Goal: Task Accomplishment & Management: Manage account settings

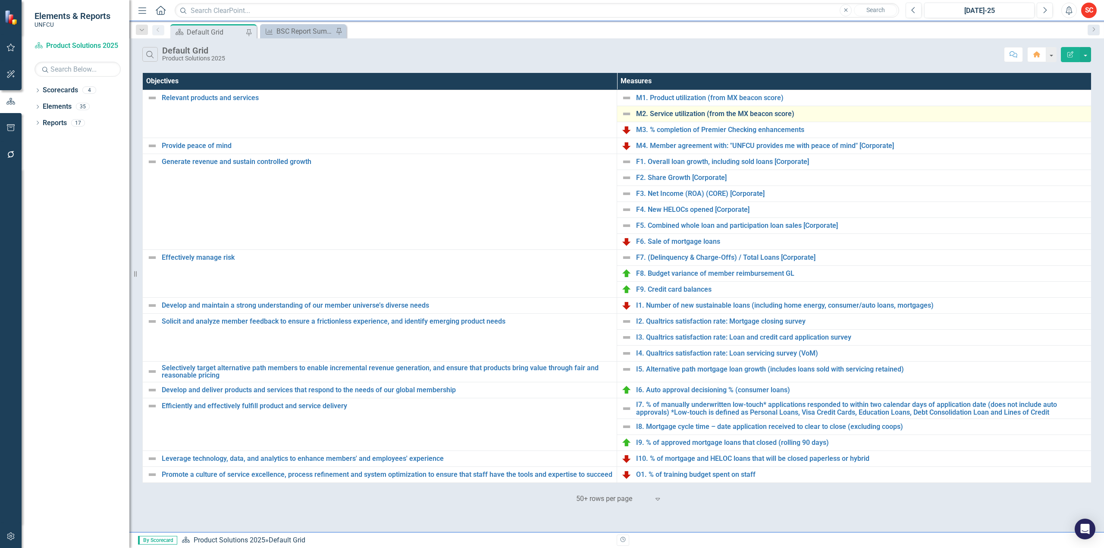
click at [680, 114] on link "M2. Service utilization (from the MX beacon score)" at bounding box center [861, 114] width 451 height 8
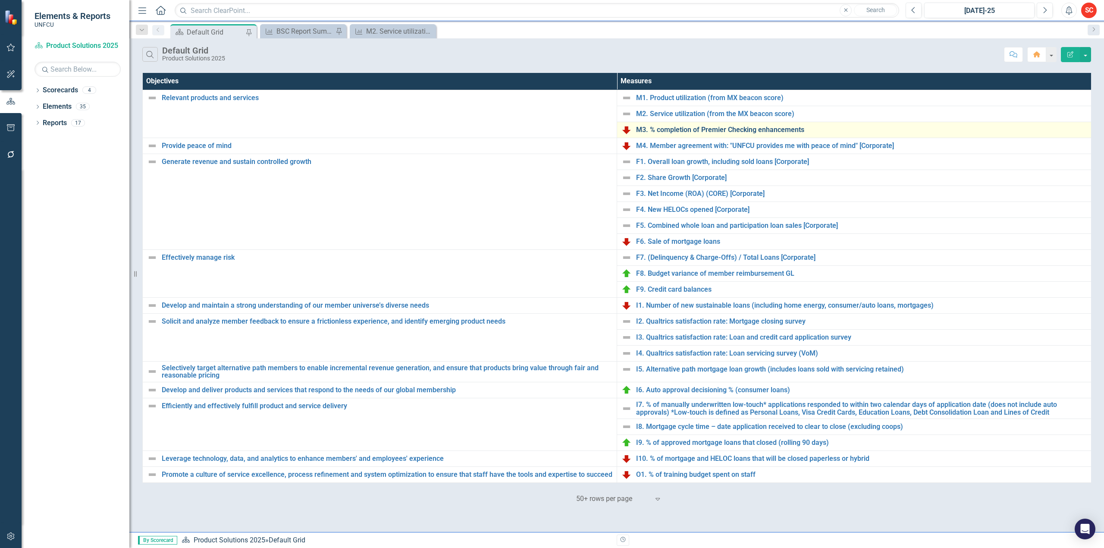
click at [654, 129] on link "M3. % completion of Premier Checking enhancements" at bounding box center [861, 130] width 451 height 8
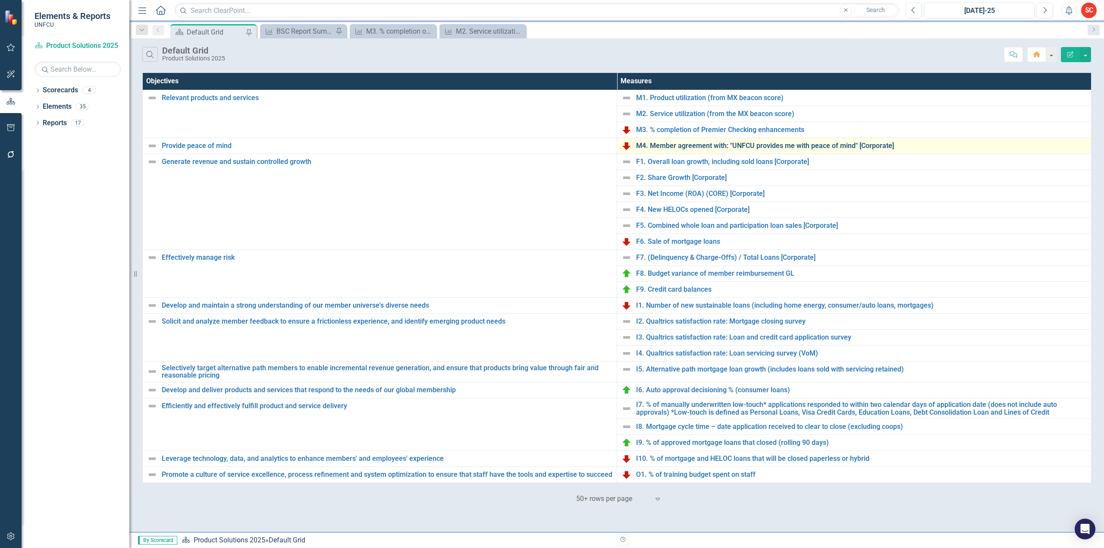
click at [709, 145] on link "M4. Member agreement with: "UNFCU provides me with peace of mind" [Corporate]" at bounding box center [861, 146] width 451 height 8
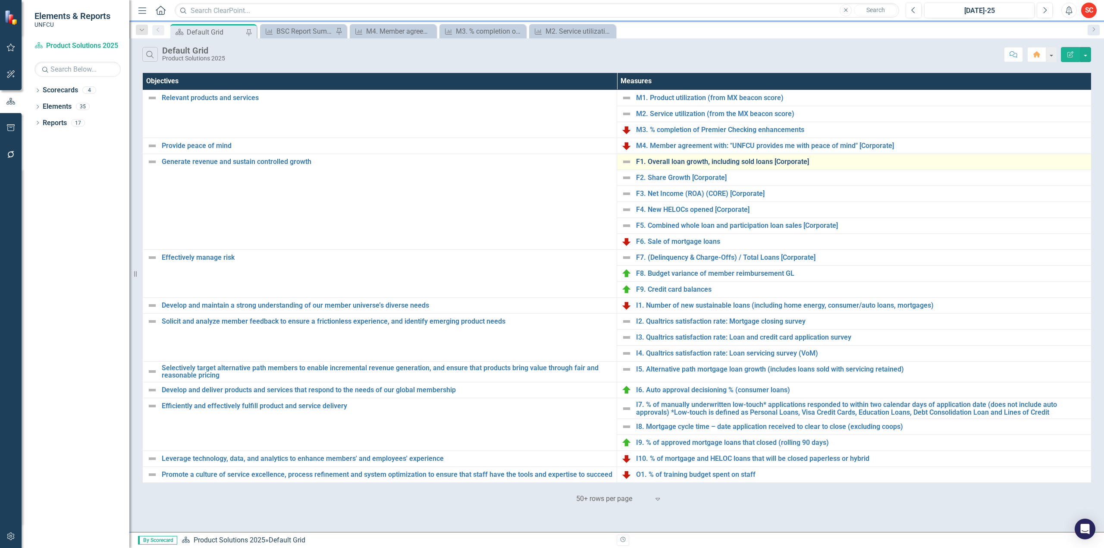
click at [671, 161] on link "F1. Overall loan growth, including sold loans [Corporate]" at bounding box center [861, 162] width 451 height 8
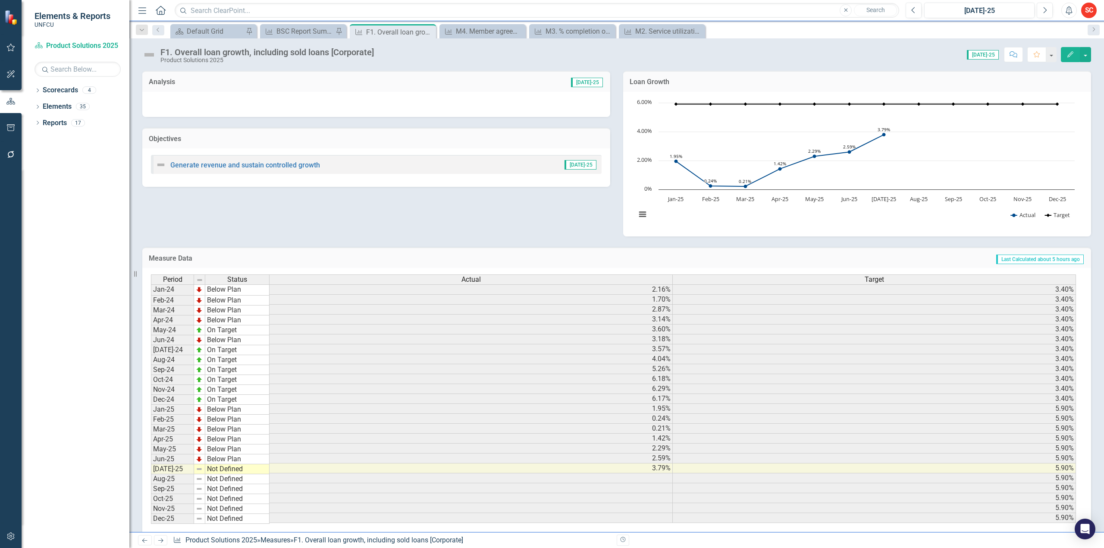
scroll to position [19, 0]
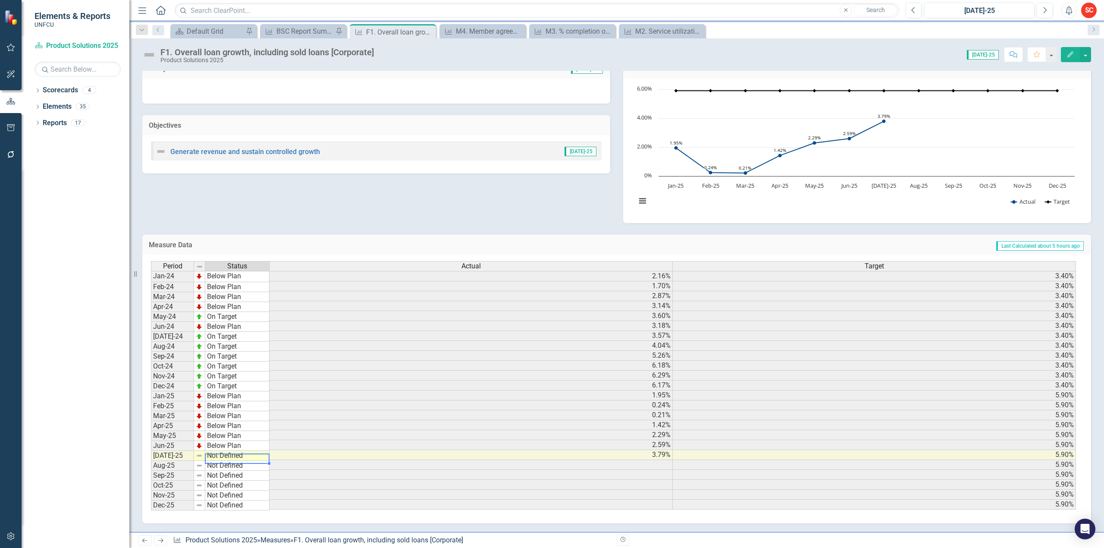
click at [252, 453] on td "Not Defined" at bounding box center [237, 456] width 64 height 10
click at [251, 452] on td "Not Defined" at bounding box center [237, 456] width 64 height 10
click at [251, 453] on textarea at bounding box center [237, 458] width 65 height 10
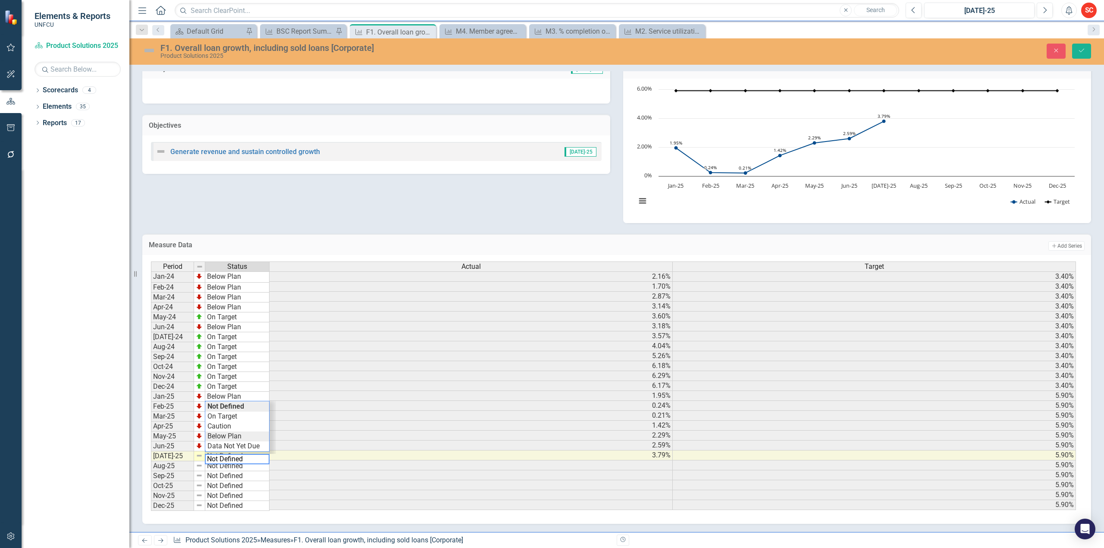
type textarea "Below Plan"
click at [243, 432] on div "Period Status Actual Target Jan-24 Below Plan 2.16% 3.40% Feb-24 Below Plan 1.7…" at bounding box center [613, 386] width 925 height 250
click at [1080, 52] on icon "submit" at bounding box center [1081, 50] width 5 height 3
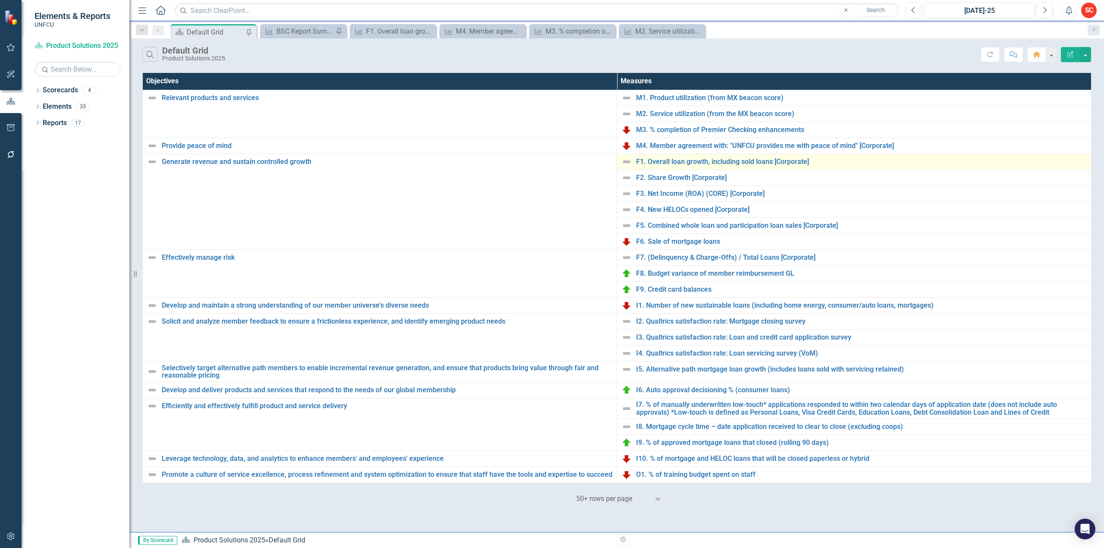
click at [626, 164] on img at bounding box center [626, 162] width 10 height 10
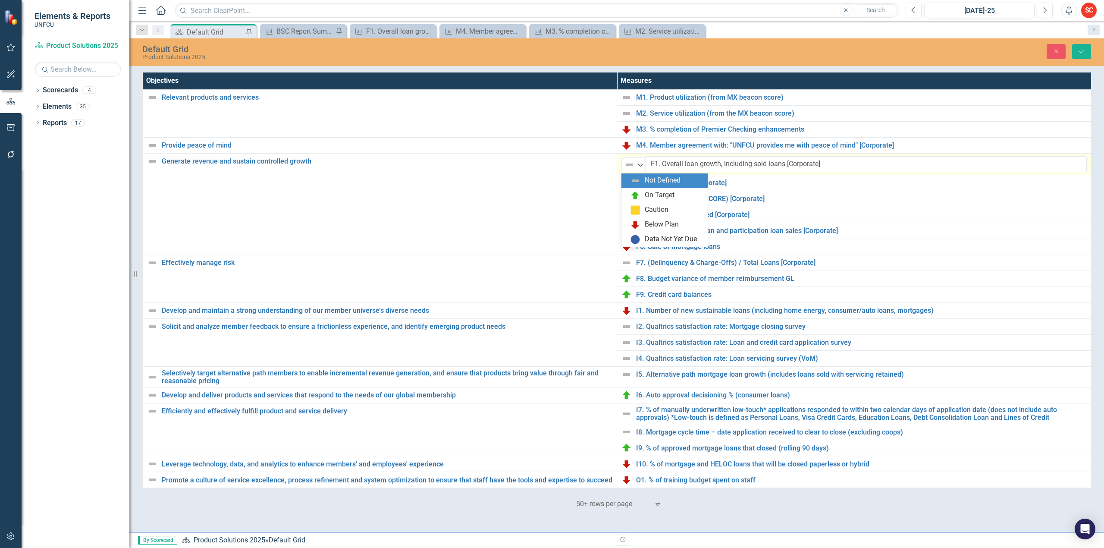
click at [626, 164] on img at bounding box center [629, 165] width 10 height 10
click at [670, 222] on div "Below Plan" at bounding box center [662, 224] width 34 height 10
click at [1080, 52] on icon "Save" at bounding box center [1081, 51] width 8 height 6
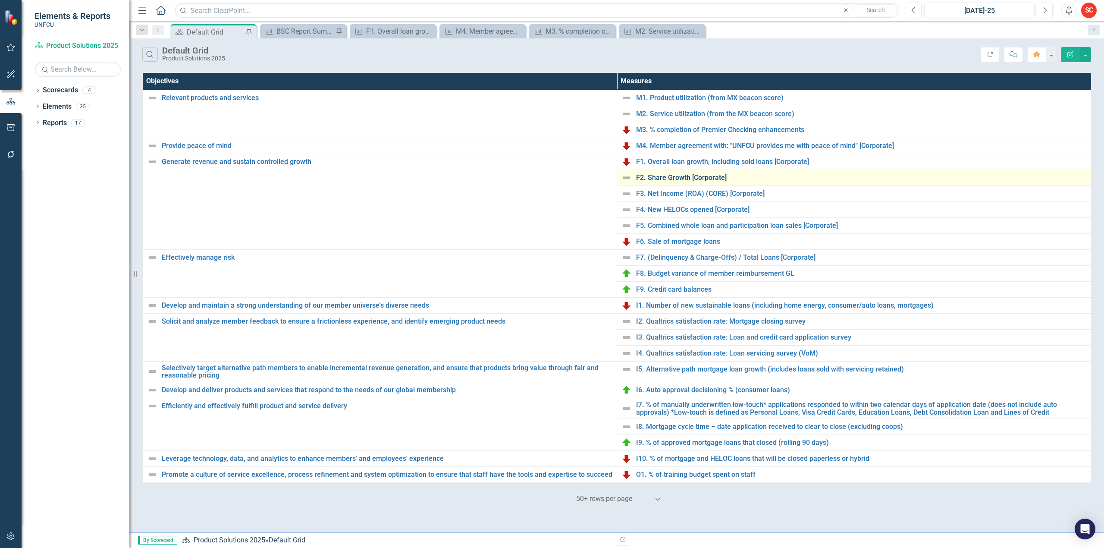
click at [674, 178] on link "F2. Share Growth [Corporate]" at bounding box center [861, 178] width 451 height 8
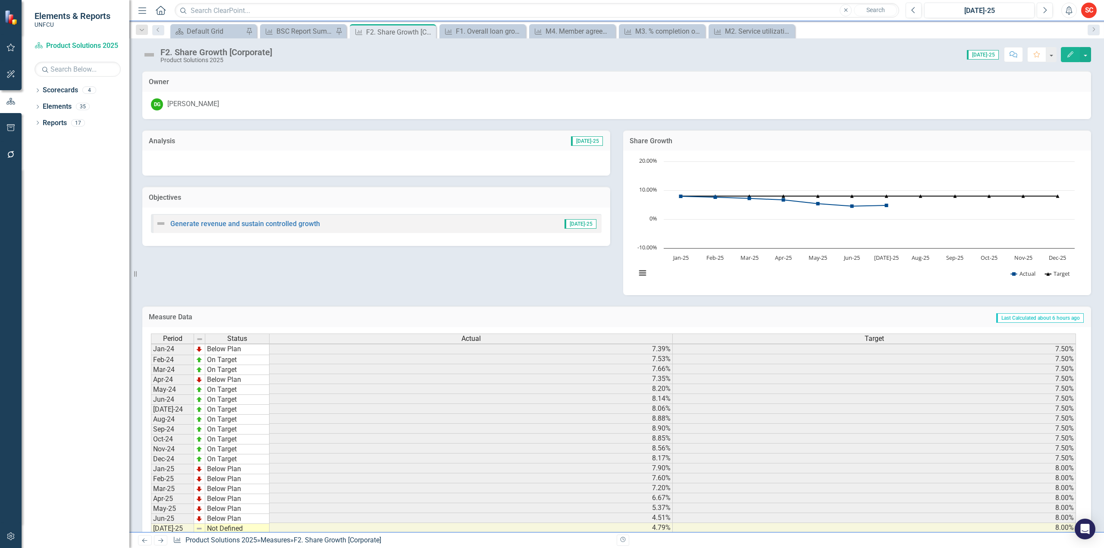
scroll to position [3, 0]
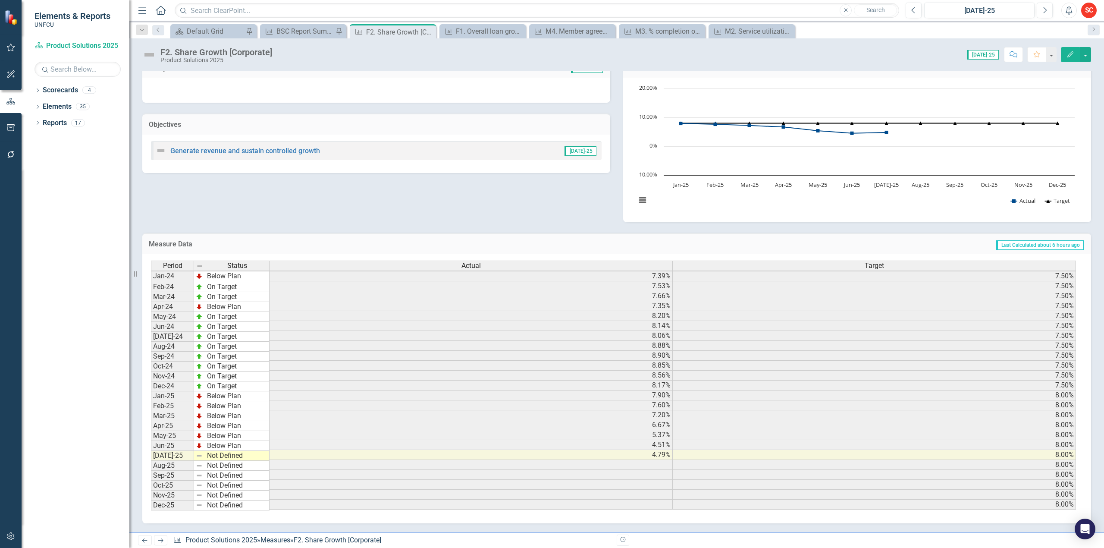
click at [256, 452] on td "Not Defined" at bounding box center [237, 456] width 64 height 10
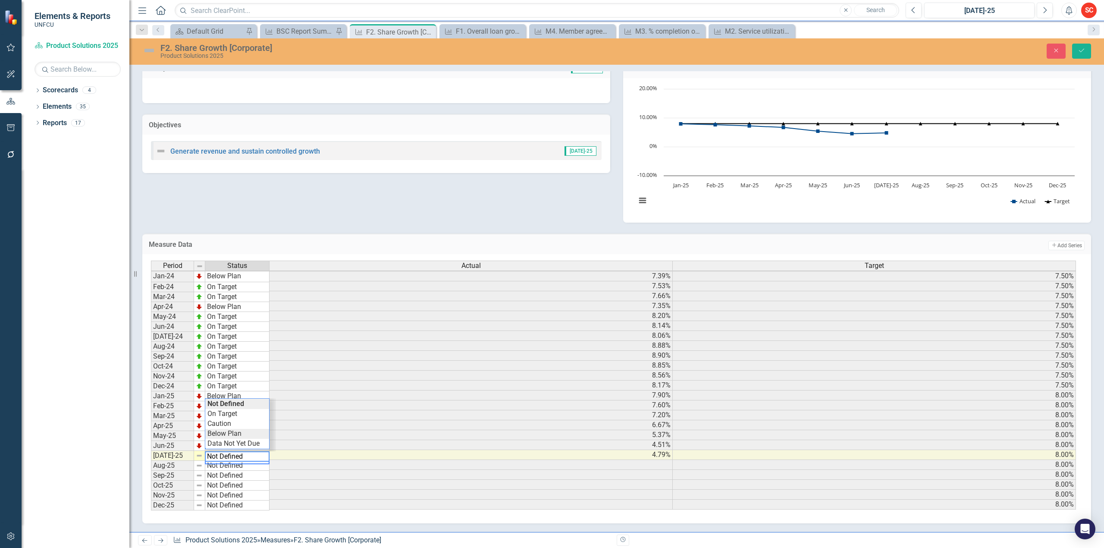
type textarea "Below Plan"
click at [254, 426] on div "Period Status Actual Target Jan-24 Below Plan 7.39% 7.50% Feb-24 On Target 7.53…" at bounding box center [613, 385] width 925 height 250
click at [1082, 50] on icon "submit" at bounding box center [1081, 50] width 5 height 3
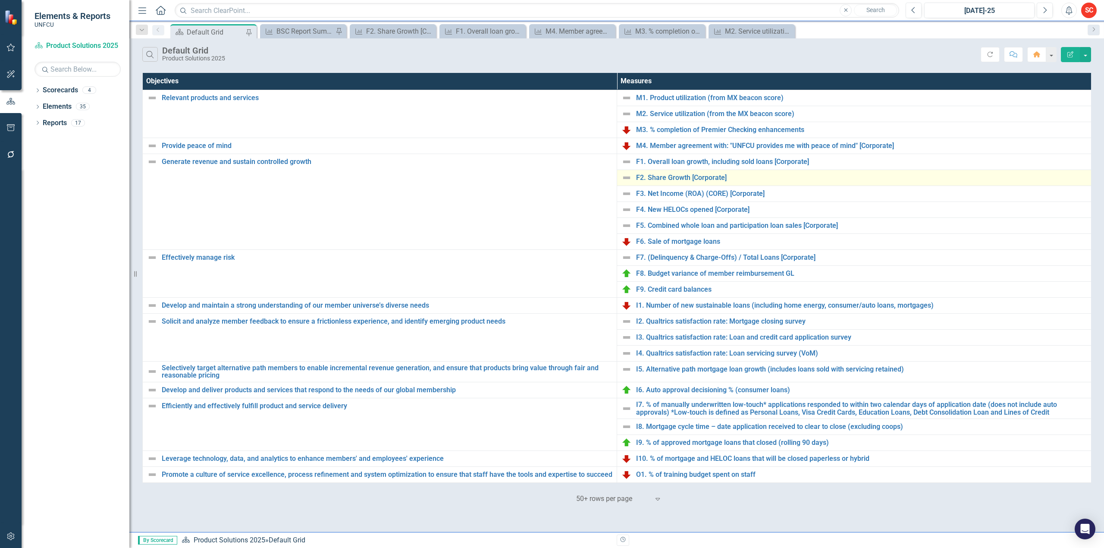
click at [626, 178] on img at bounding box center [626, 177] width 10 height 10
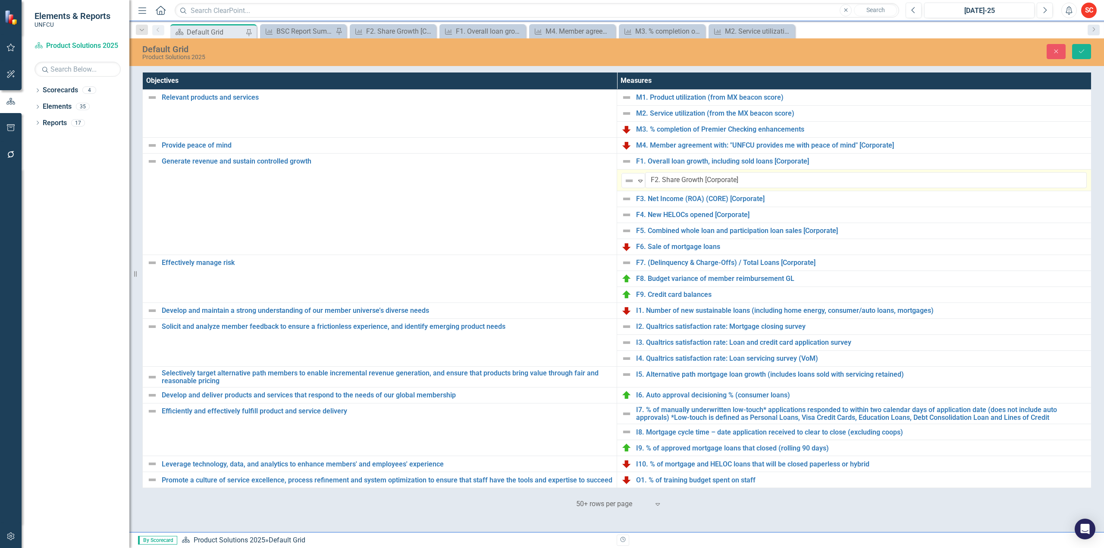
click at [626, 178] on img at bounding box center [629, 180] width 10 height 10
click at [671, 238] on div "Below Plan" at bounding box center [662, 240] width 34 height 10
click at [1086, 50] on button "Save" at bounding box center [1081, 51] width 19 height 15
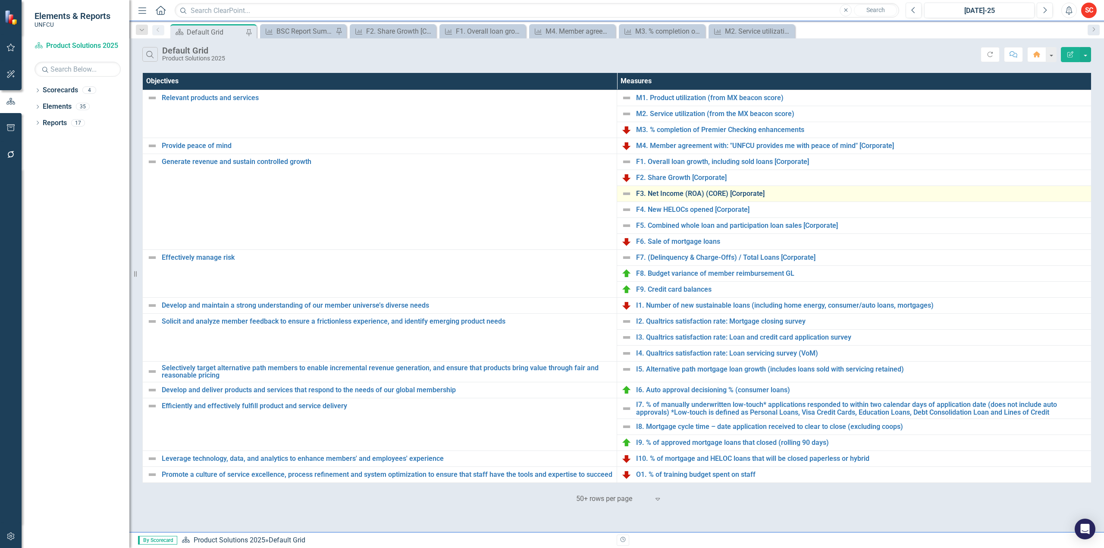
click at [687, 193] on link "F3. Net Income (ROA) (CORE) [Corporate]" at bounding box center [861, 194] width 451 height 8
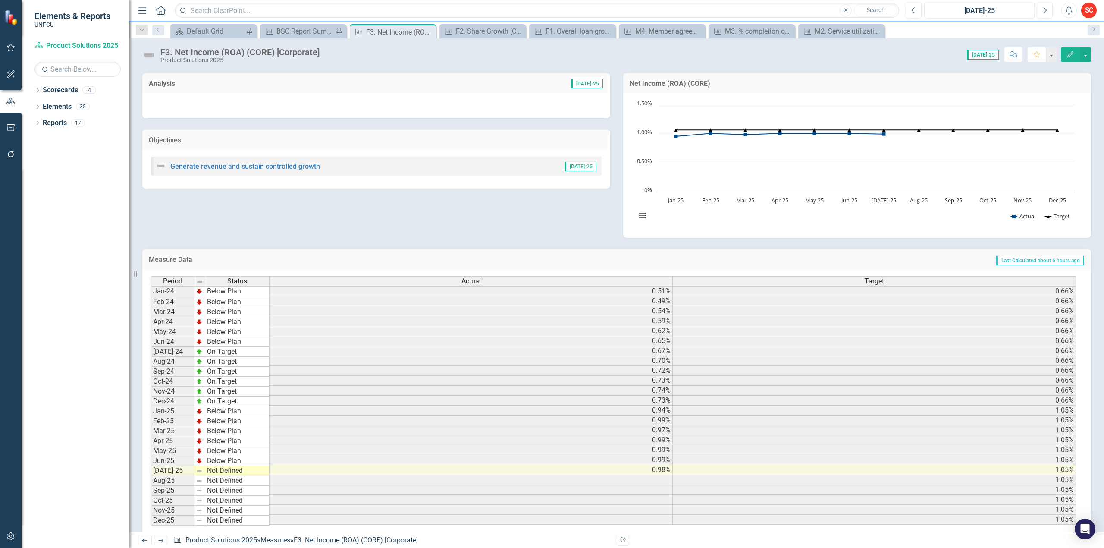
scroll to position [78, 0]
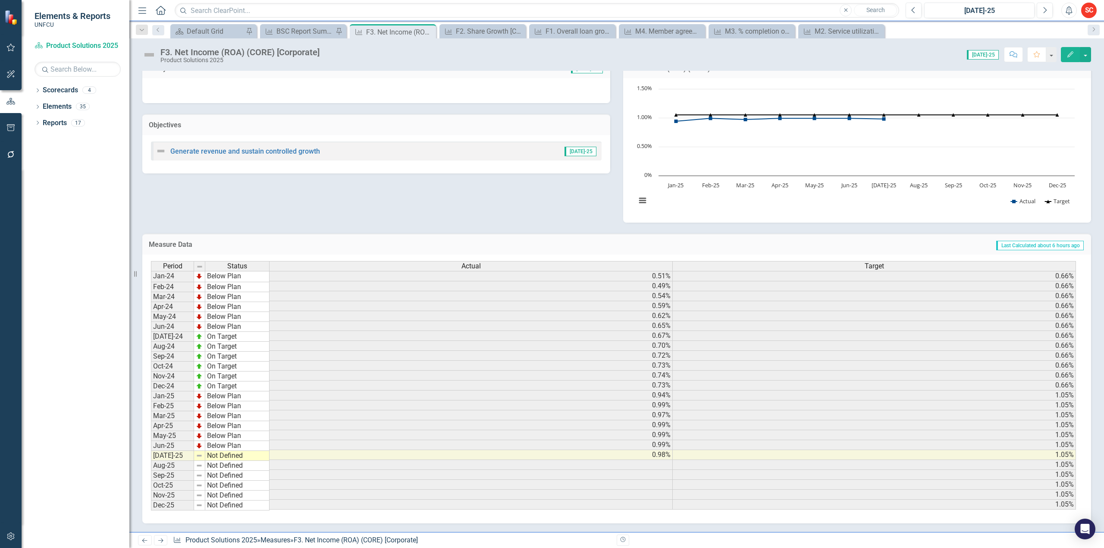
click at [266, 452] on td "Not Defined" at bounding box center [237, 456] width 64 height 10
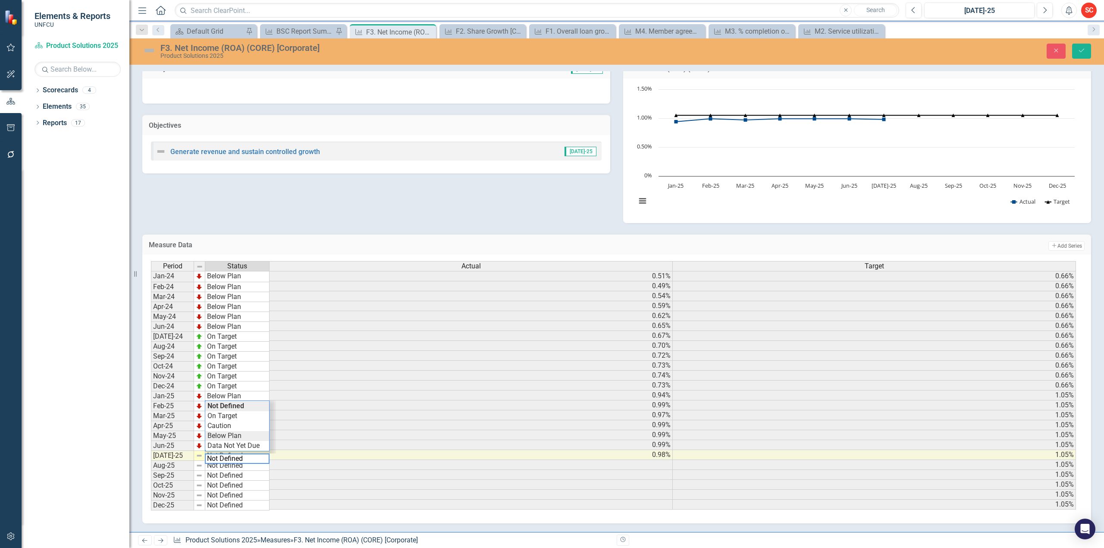
type textarea "Below Plan"
click at [244, 426] on div "Period Status Actual Target Jan-24 Below Plan 0.51% 0.66% Feb-24 Below Plan 0.4…" at bounding box center [613, 386] width 925 height 250
click at [1081, 52] on icon "Save" at bounding box center [1081, 50] width 8 height 6
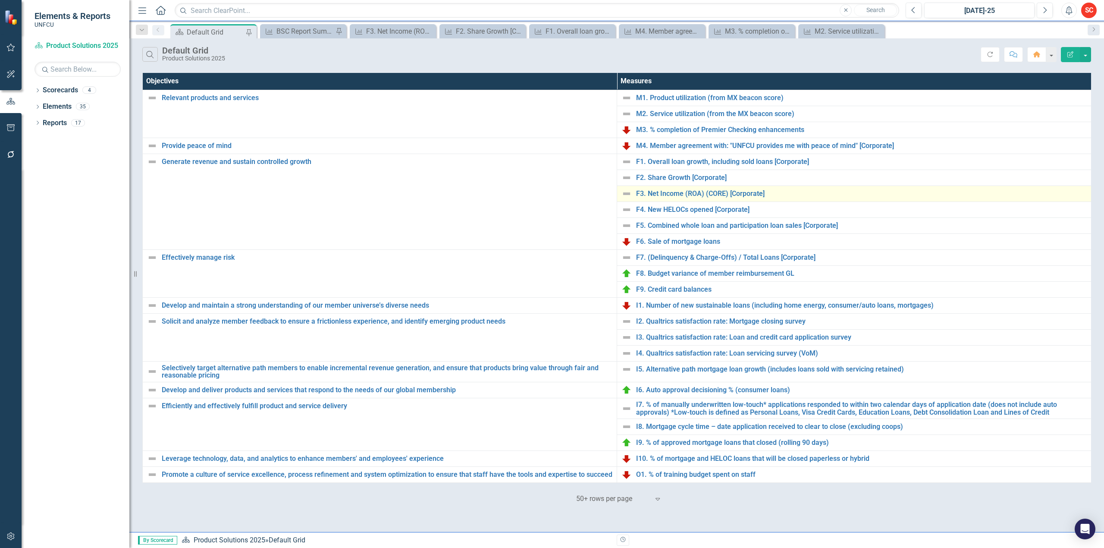
click at [628, 196] on img at bounding box center [626, 193] width 10 height 10
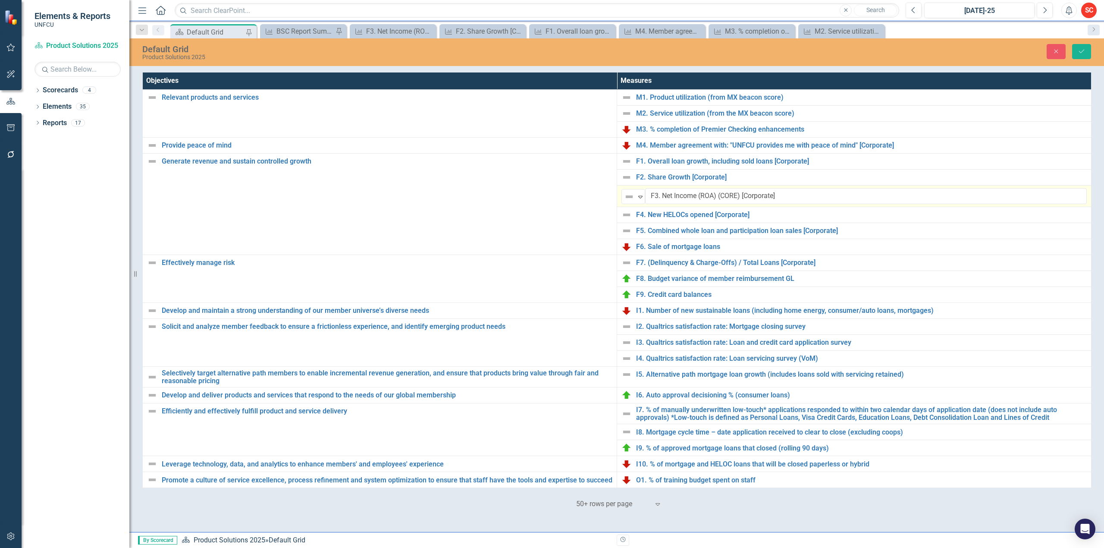
click at [628, 196] on img at bounding box center [629, 196] width 10 height 10
click at [676, 257] on div "Below Plan" at bounding box center [662, 257] width 34 height 10
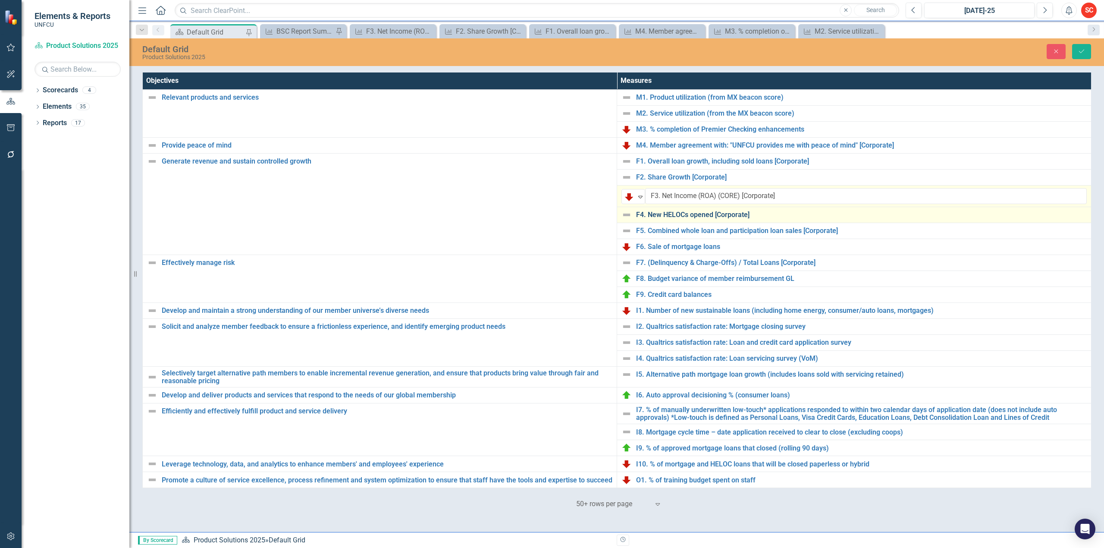
click at [691, 213] on link "F4. New HELOCs opened [Corporate]" at bounding box center [861, 215] width 451 height 8
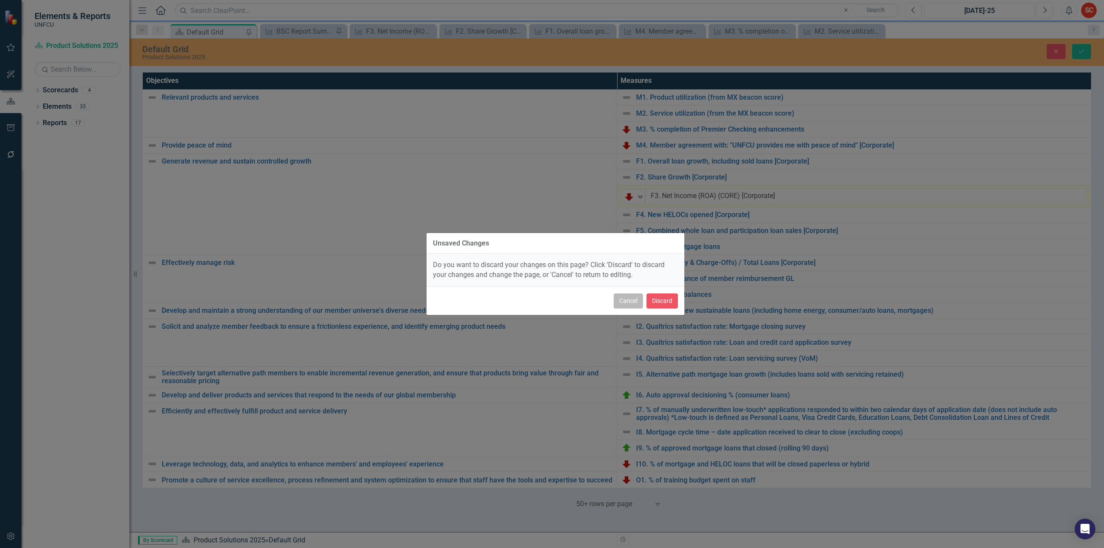
click at [630, 295] on button "Cancel" at bounding box center [628, 300] width 29 height 15
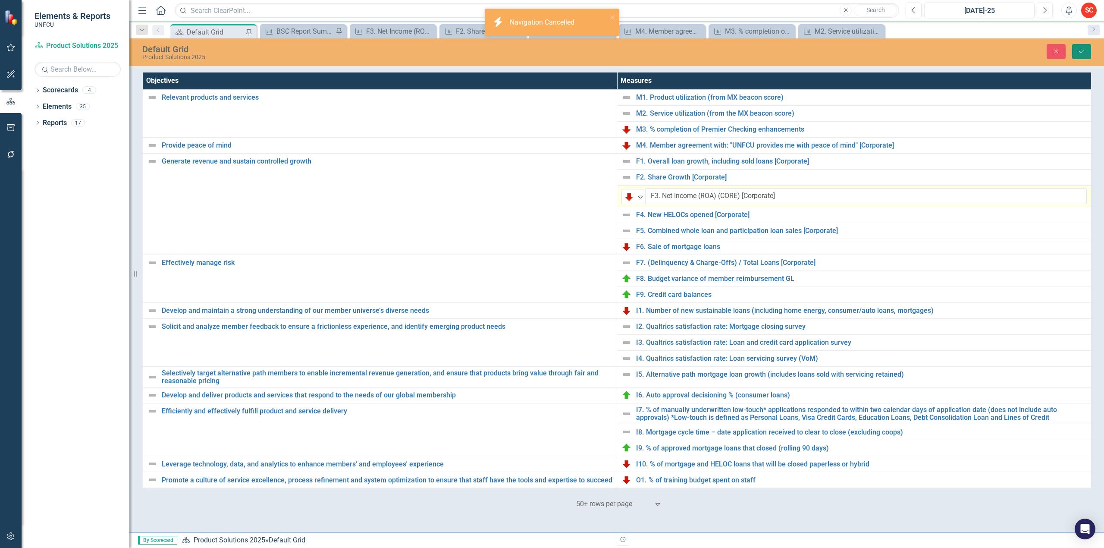
click at [1077, 48] on icon "Save" at bounding box center [1081, 51] width 8 height 6
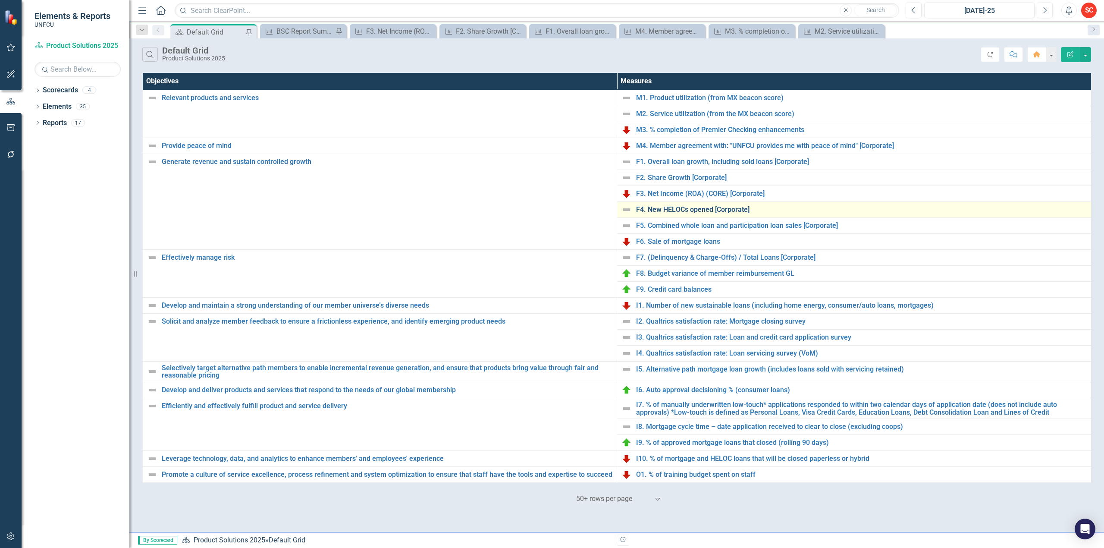
click at [685, 207] on link "F4. New HELOCs opened [Corporate]" at bounding box center [861, 210] width 451 height 8
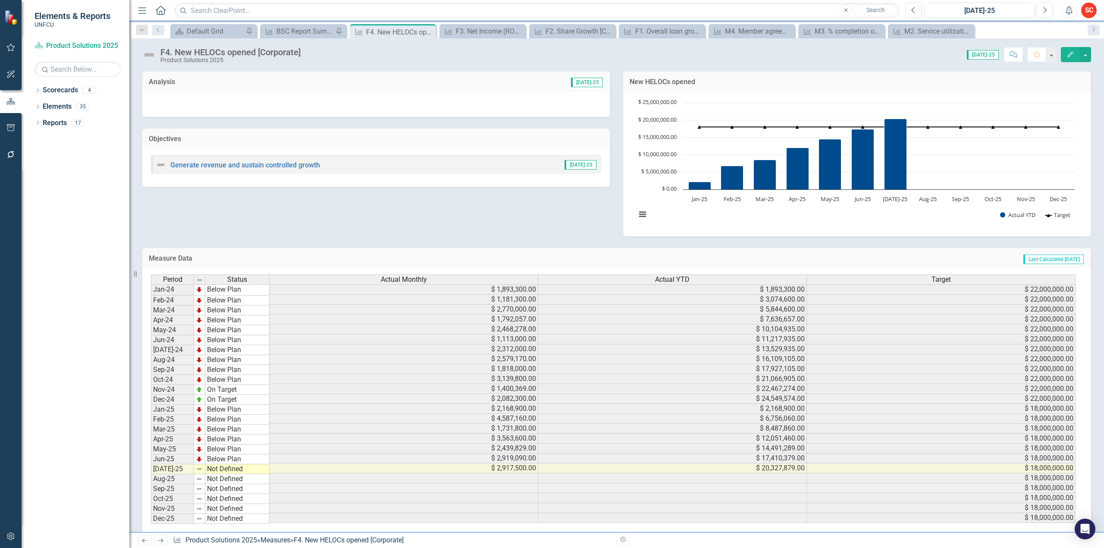
scroll to position [19, 0]
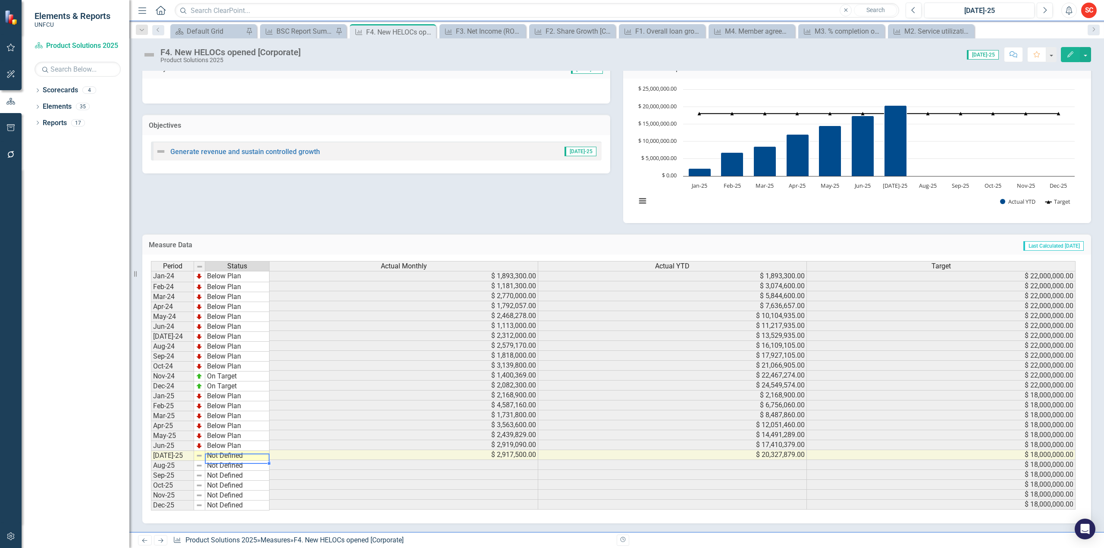
click at [250, 451] on td "Not Defined" at bounding box center [237, 456] width 64 height 10
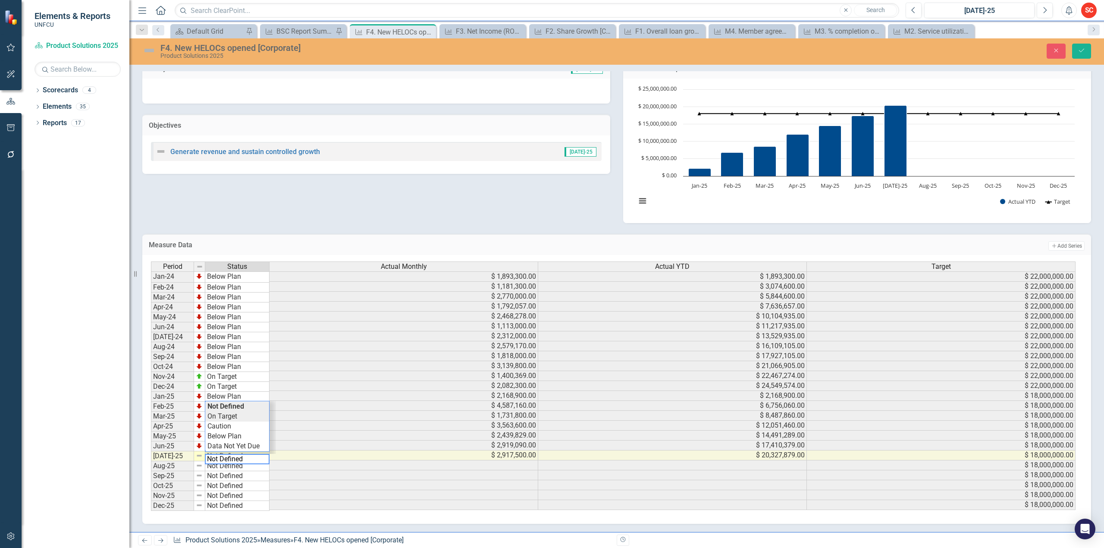
type textarea "On Target"
click at [255, 410] on div "Period Status Actual Monthly Actual YTD Target Jan-24 Below Plan $ 1,893,300.00…" at bounding box center [613, 386] width 925 height 250
click at [1083, 53] on icon "Save" at bounding box center [1081, 50] width 8 height 6
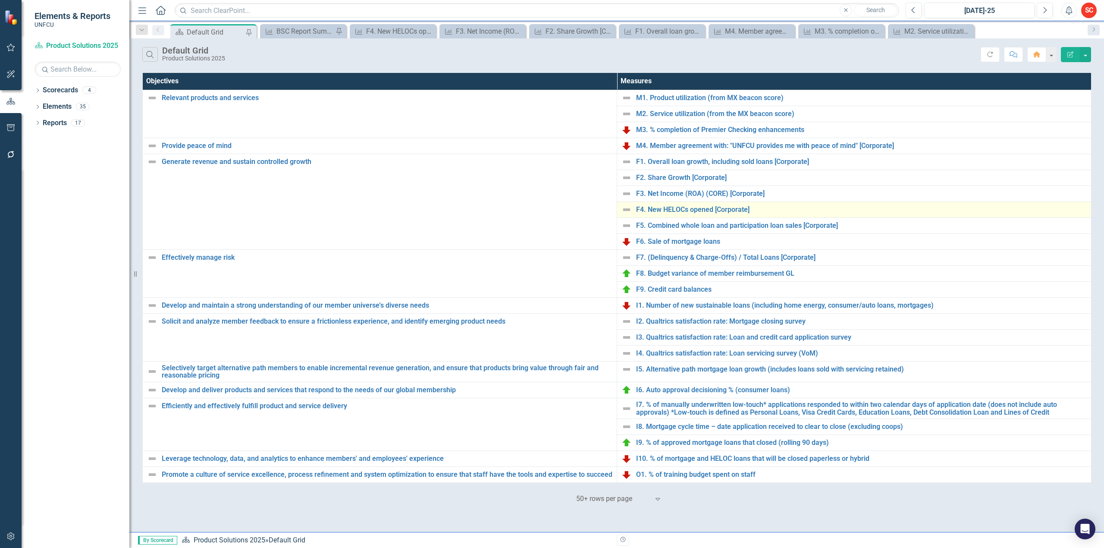
click at [627, 211] on img at bounding box center [626, 209] width 10 height 10
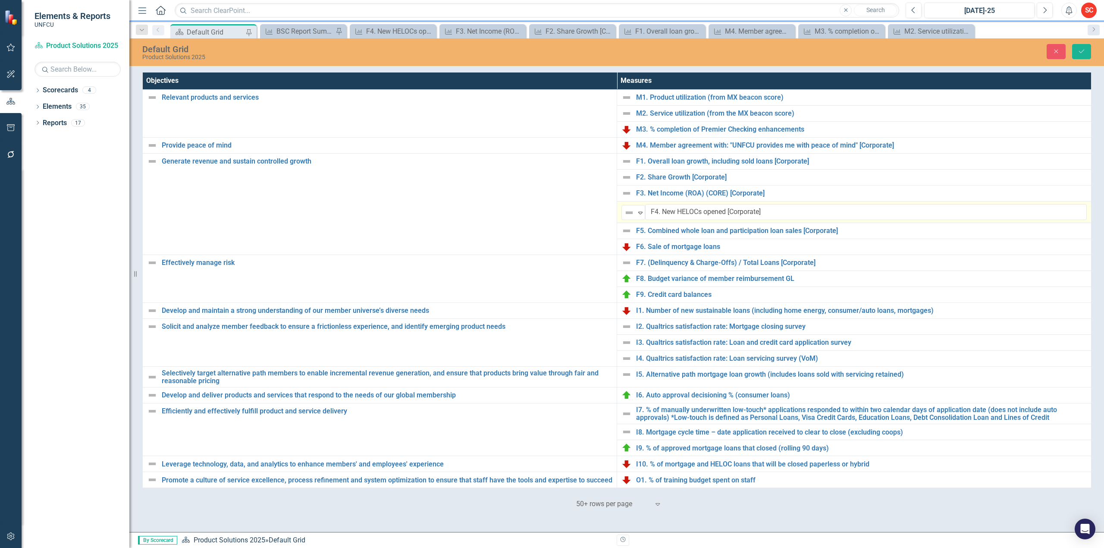
click at [627, 211] on img at bounding box center [629, 212] width 10 height 10
click at [1086, 51] on button "Save" at bounding box center [1081, 51] width 19 height 15
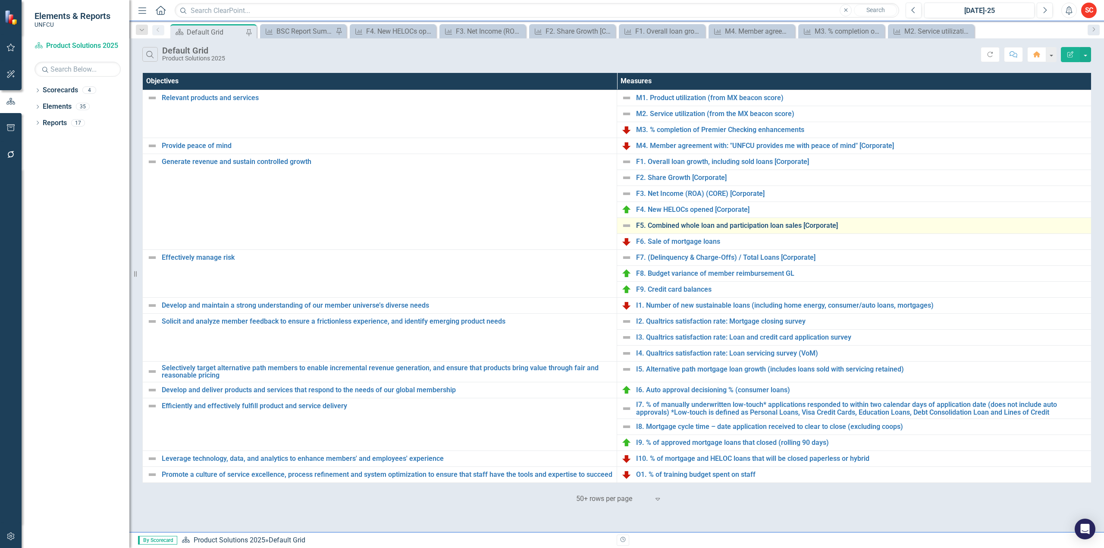
click at [784, 226] on link "F5. Combined whole loan and participation loan sales [Corporate]" at bounding box center [861, 226] width 451 height 8
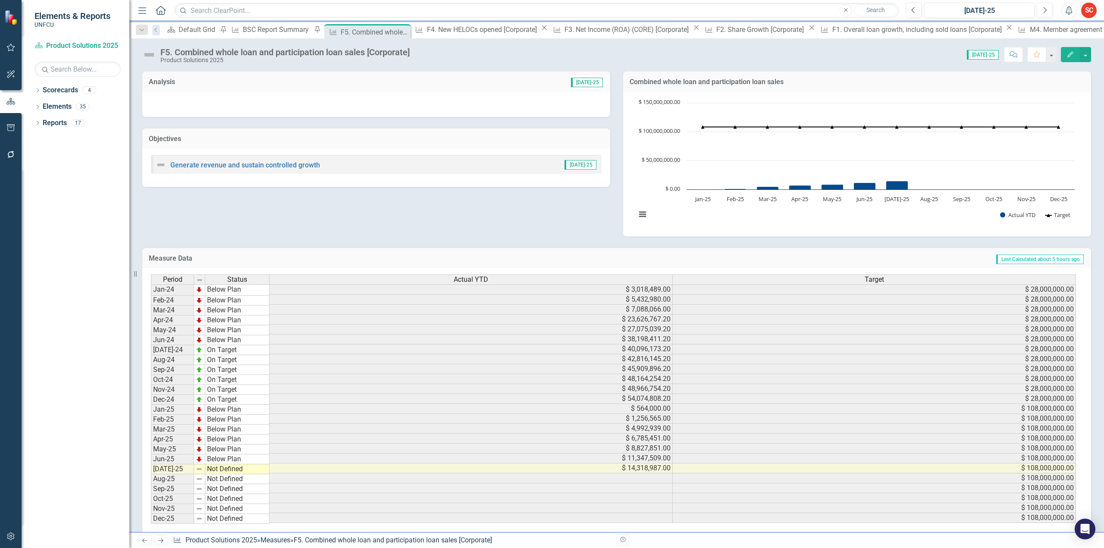
scroll to position [3, 0]
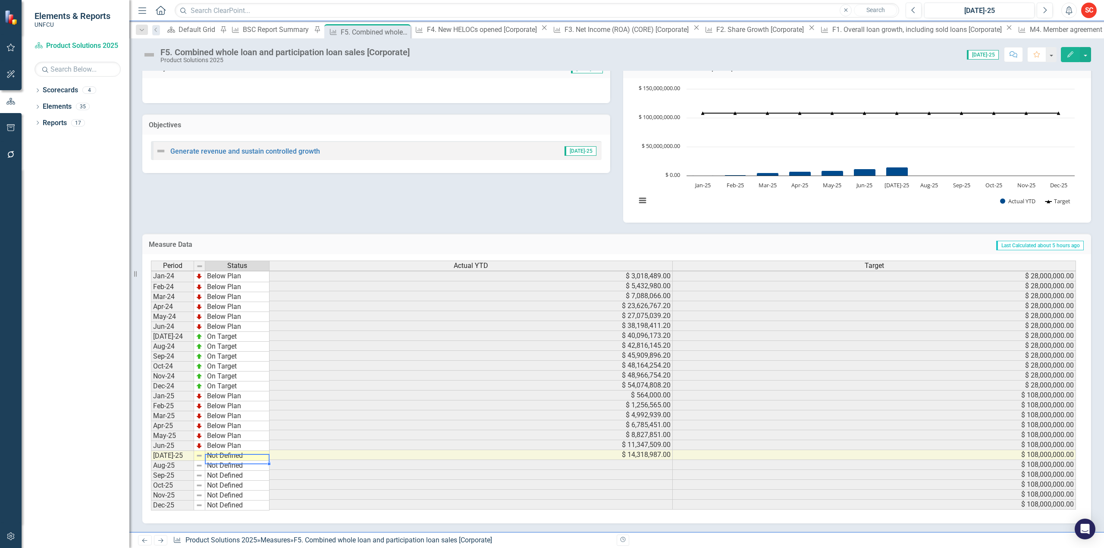
click at [242, 453] on td "Not Defined" at bounding box center [237, 456] width 64 height 10
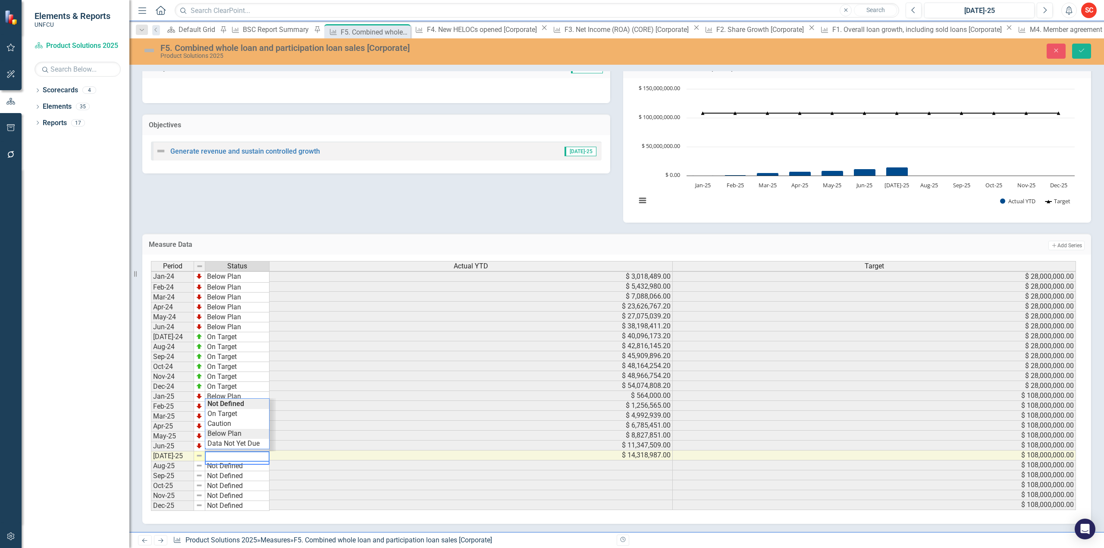
click at [249, 429] on div "Period Status Actual YTD Target Jan-24 Below Plan $ 3,018,489.00 $ 28,000,000.0…" at bounding box center [613, 386] width 925 height 250
click at [1076, 47] on button "Save" at bounding box center [1081, 51] width 19 height 15
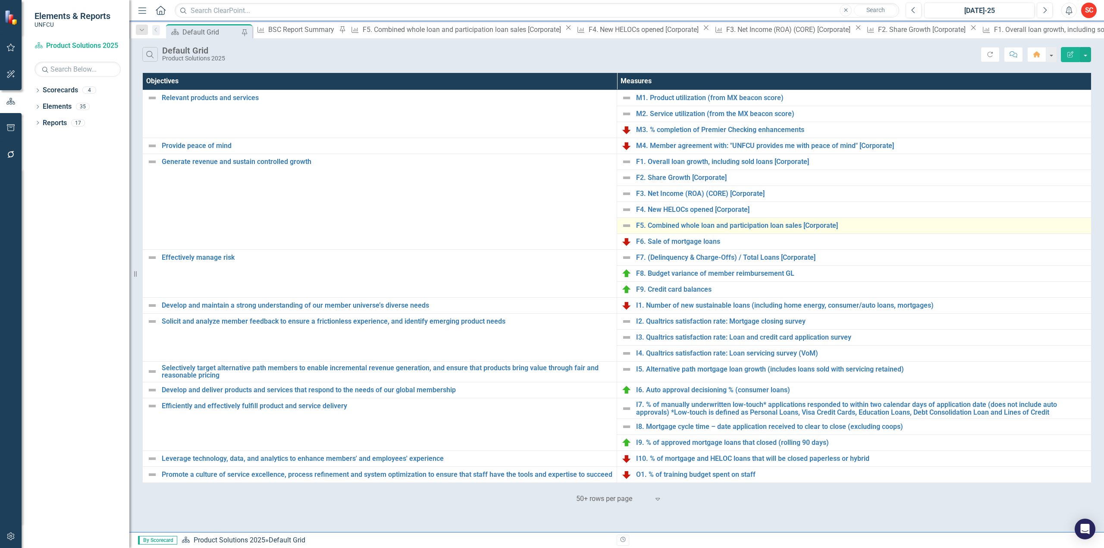
click at [626, 227] on img at bounding box center [626, 225] width 10 height 10
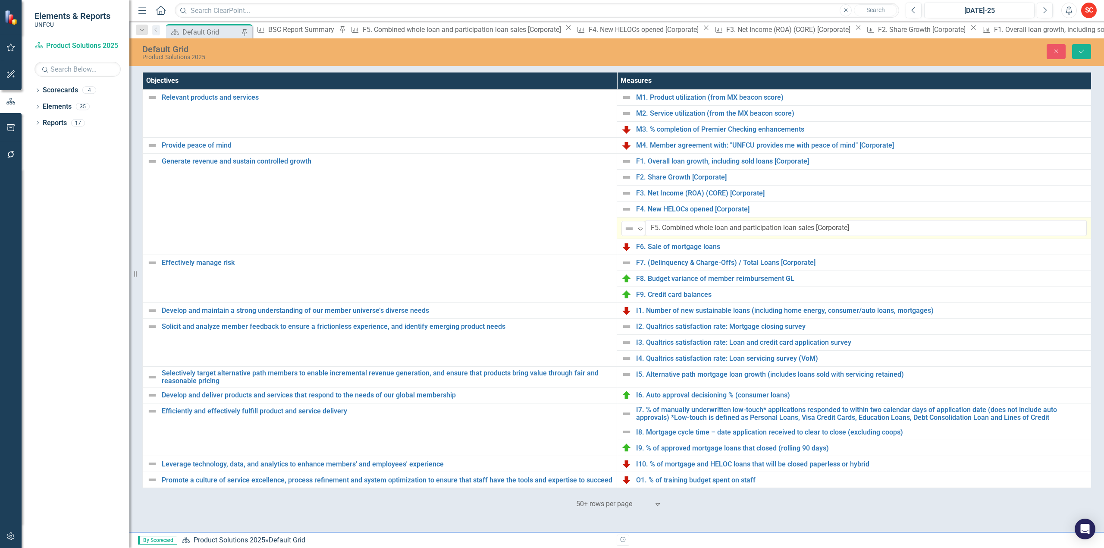
click at [626, 227] on img at bounding box center [629, 228] width 10 height 10
click at [1085, 51] on button "Save" at bounding box center [1081, 51] width 19 height 15
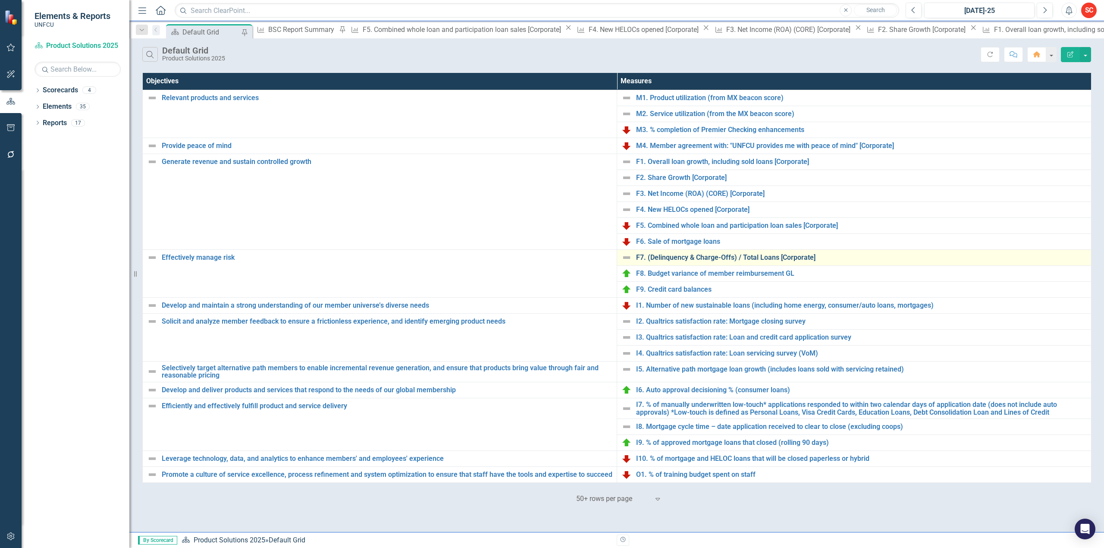
click at [726, 257] on link "F7. (Delinquency & Charge-Offs) / Total Loans [Corporate]" at bounding box center [861, 258] width 451 height 8
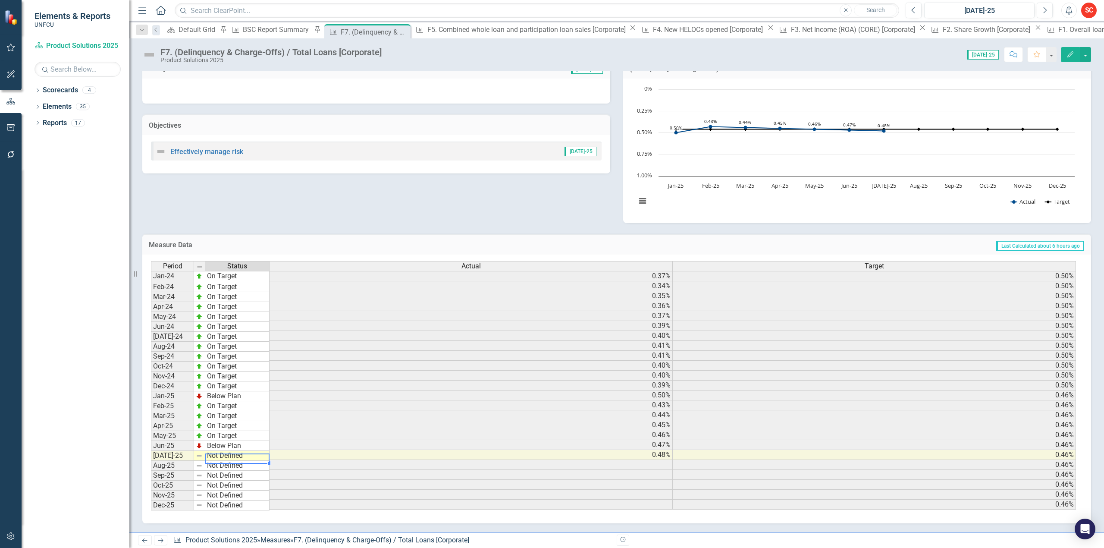
click at [254, 453] on td "Not Defined" at bounding box center [237, 456] width 64 height 10
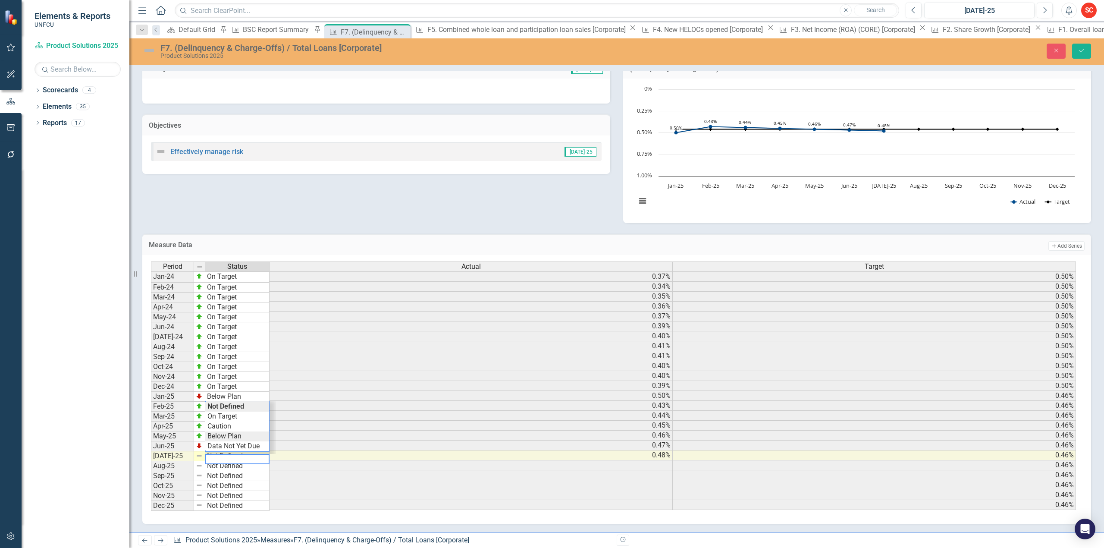
click at [255, 429] on div "Period Status Actual Target Jan-24 On Target 0.37% 0.50% Feb-24 On Target 0.34%…" at bounding box center [613, 386] width 925 height 250
click at [1082, 53] on icon "Save" at bounding box center [1081, 50] width 8 height 6
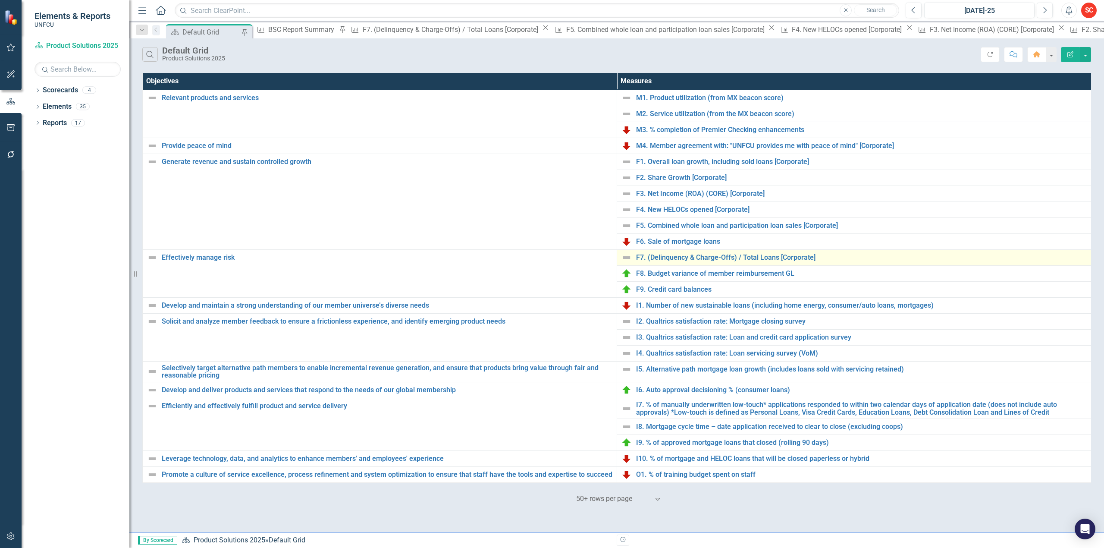
click at [628, 260] on img at bounding box center [626, 257] width 10 height 10
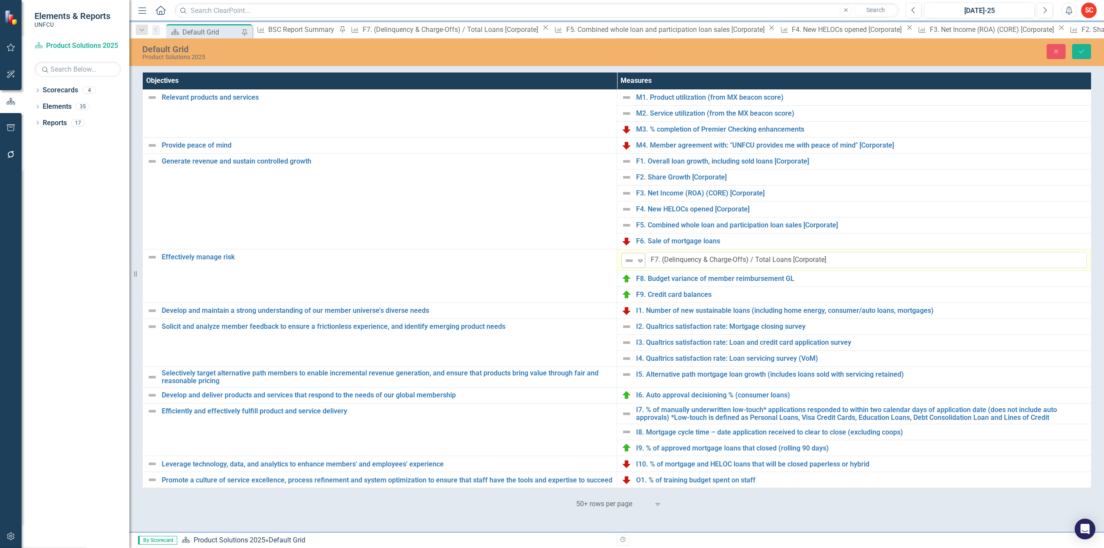
click at [629, 260] on img at bounding box center [629, 260] width 10 height 10
click at [1084, 51] on icon "Save" at bounding box center [1081, 51] width 8 height 6
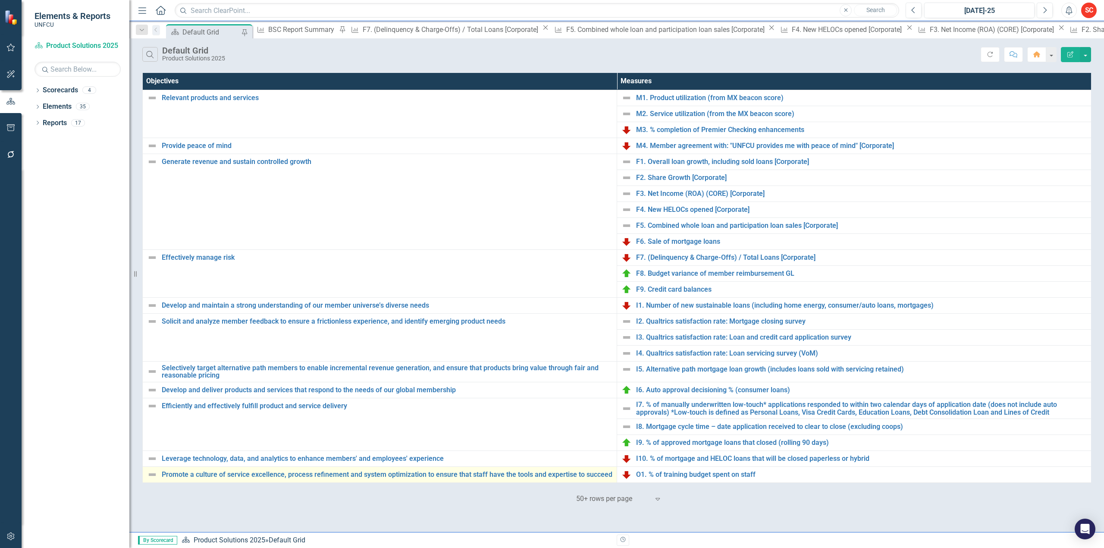
click at [152, 478] on img at bounding box center [152, 474] width 10 height 10
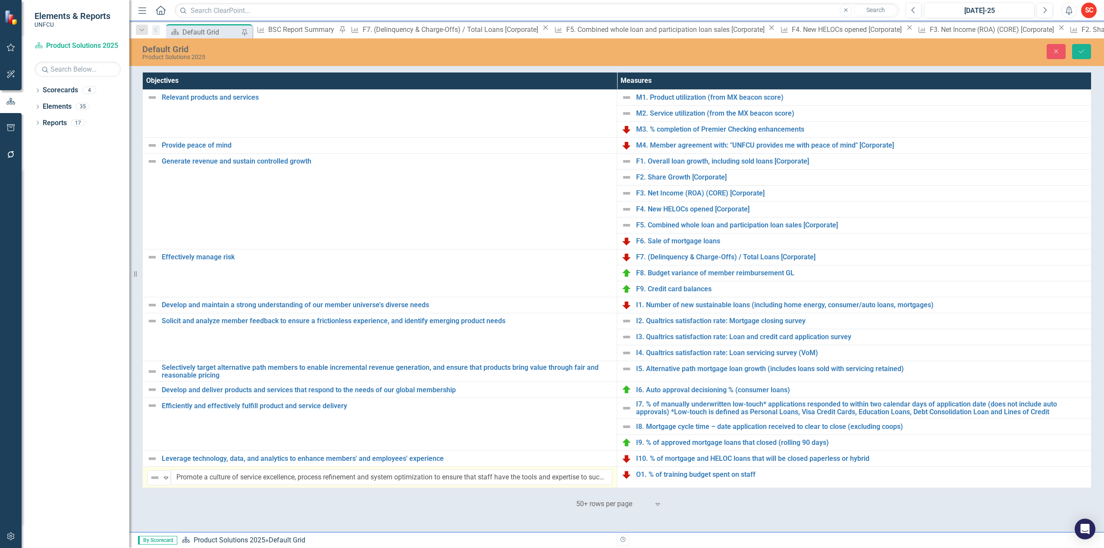
click at [152, 478] on img at bounding box center [155, 477] width 10 height 10
click at [1077, 50] on button "Save" at bounding box center [1081, 51] width 19 height 15
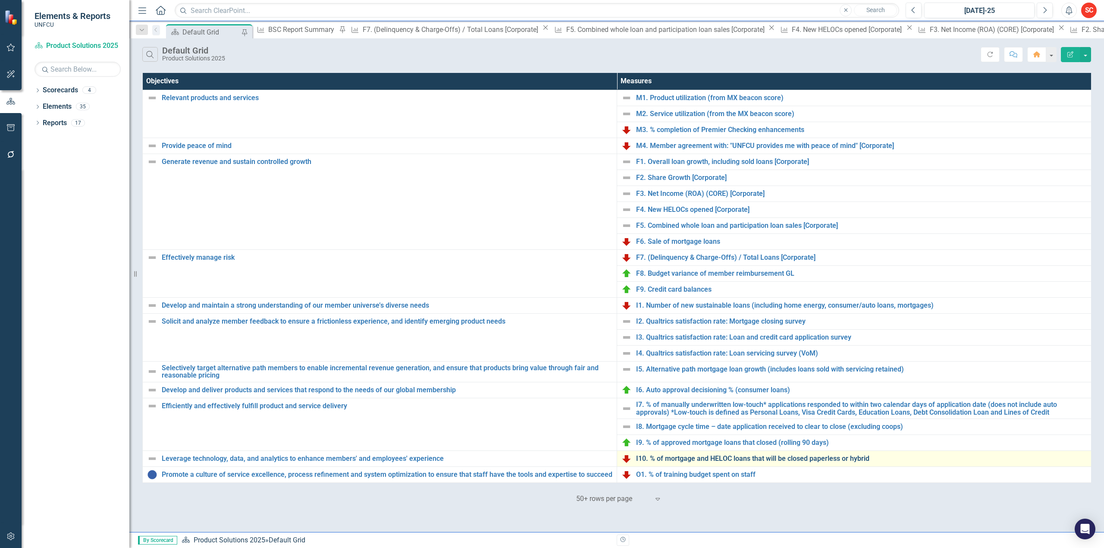
click at [794, 462] on link "I10. % of mortgage and HELOC loans that will be closed paperless or hybrid" at bounding box center [861, 458] width 451 height 8
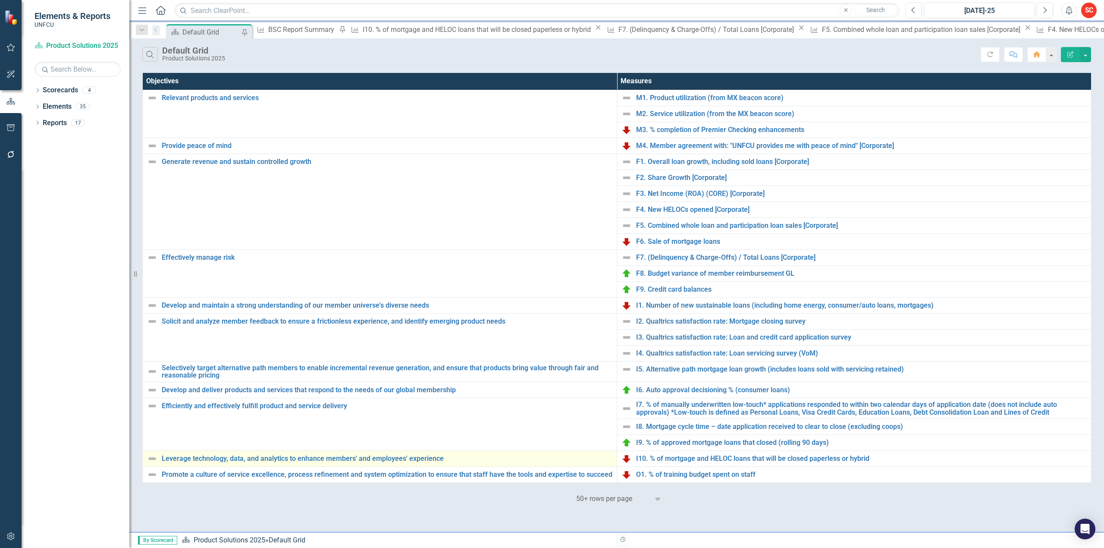
click at [150, 462] on img at bounding box center [152, 458] width 10 height 10
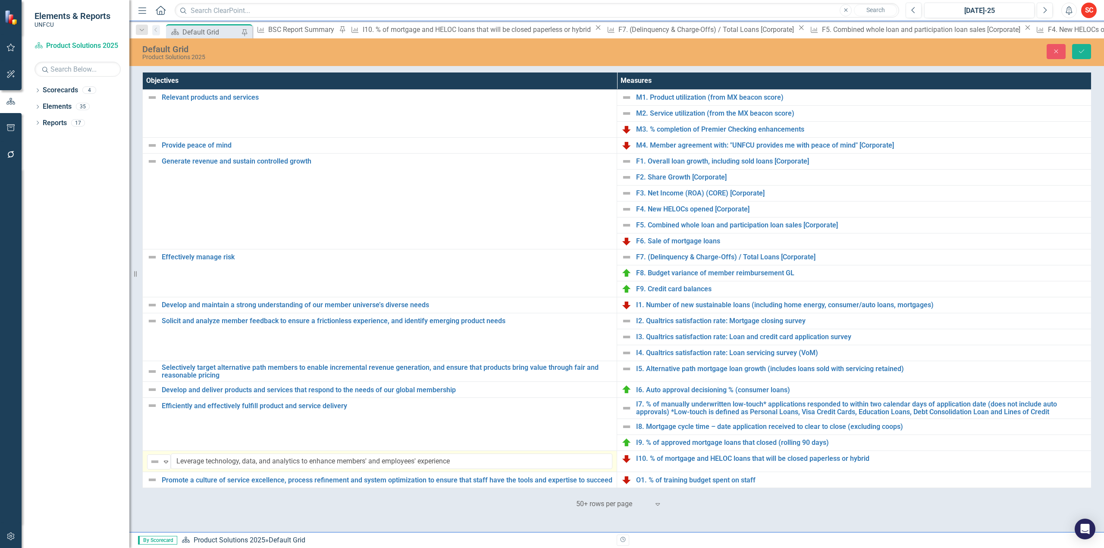
click at [150, 462] on img at bounding box center [155, 461] width 10 height 10
click at [1082, 50] on icon "Save" at bounding box center [1081, 51] width 8 height 6
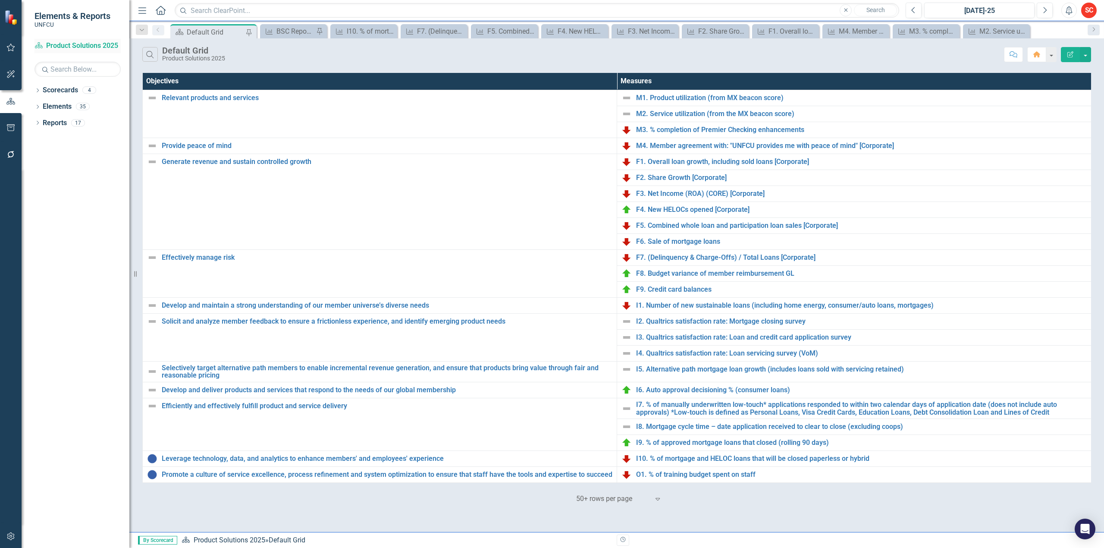
click at [78, 41] on link "Scorecard Product Solutions 2025" at bounding box center [77, 46] width 86 height 10
click at [78, 42] on link "Scorecard Product Solutions 2025" at bounding box center [77, 46] width 86 height 10
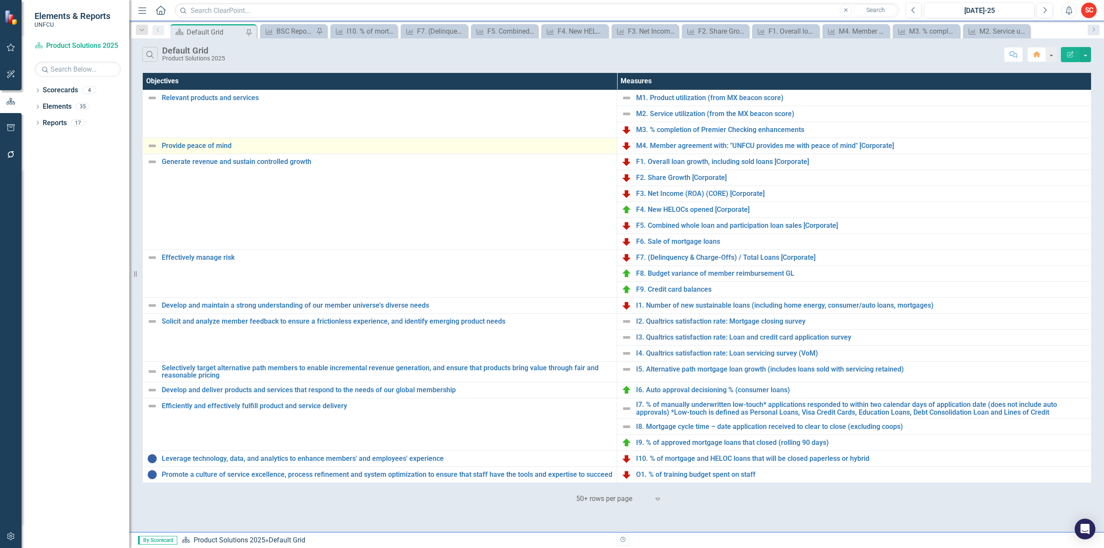
click at [150, 148] on img at bounding box center [152, 146] width 10 height 10
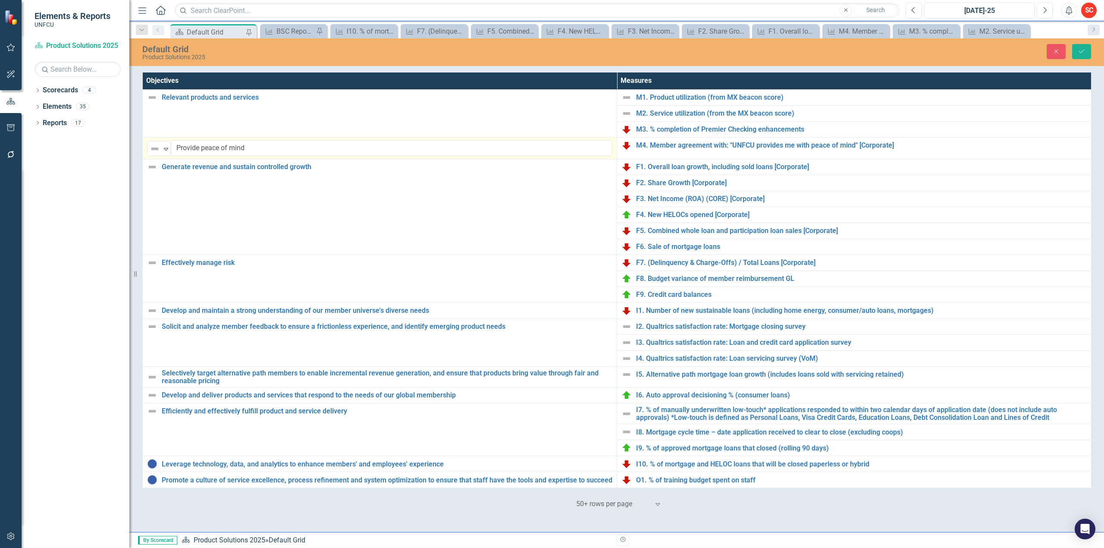
drag, startPoint x: 150, startPoint y: 148, endPoint x: 146, endPoint y: 143, distance: 7.0
click at [146, 143] on td "Not Defined Expand Provide peace of mind Edit Edit Objective Link Open Element" at bounding box center [380, 149] width 474 height 22
click at [182, 207] on div "Below Plan" at bounding box center [187, 209] width 34 height 10
click at [1082, 52] on icon "Save" at bounding box center [1081, 51] width 8 height 6
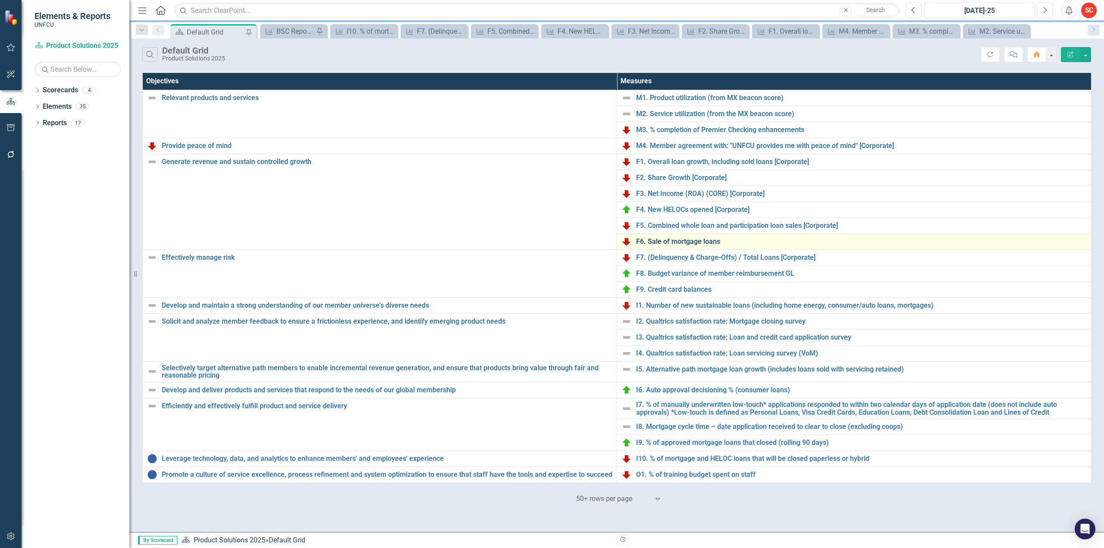
click at [697, 240] on link "F6. Sale of mortgage loans" at bounding box center [861, 242] width 451 height 8
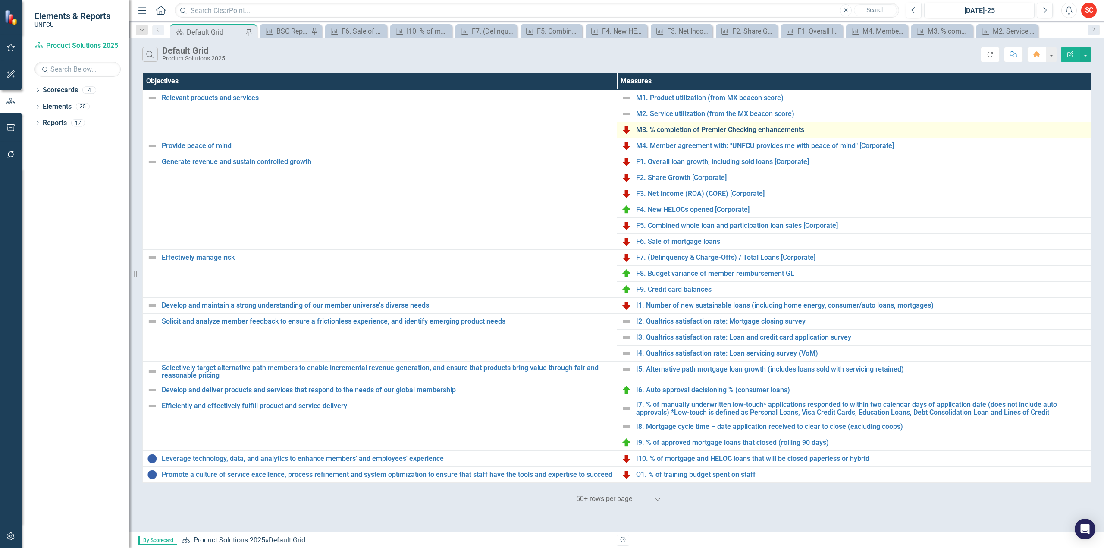
click at [729, 131] on link "M3. % completion of Premier Checking enhancements" at bounding box center [861, 130] width 451 height 8
